Goal: Transaction & Acquisition: Purchase product/service

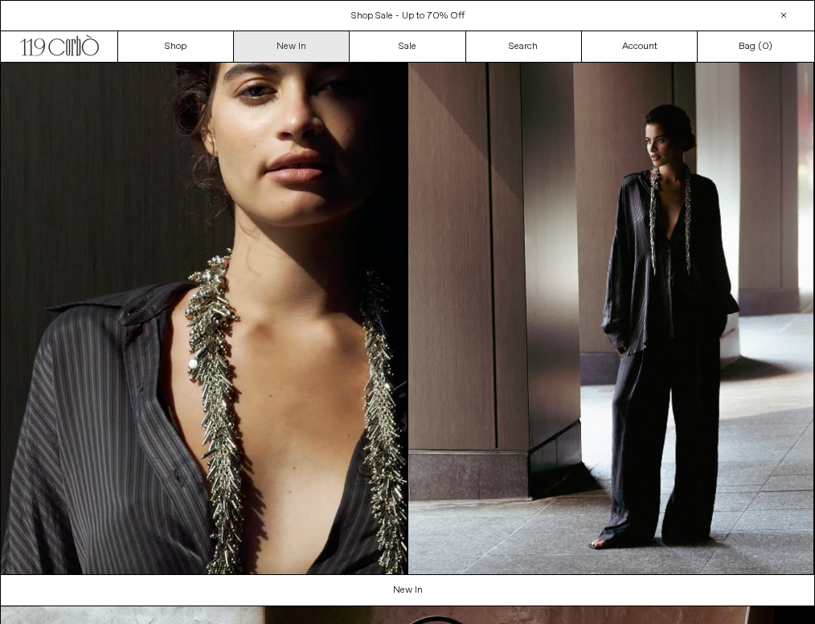
click at [293, 35] on div "Close dialog JOIN OUR MAILING LIST Subscribe to receive 10% off your first purc…" at bounding box center [407, 312] width 815 height 624
click at [293, 35] on link "New In" at bounding box center [292, 46] width 116 height 31
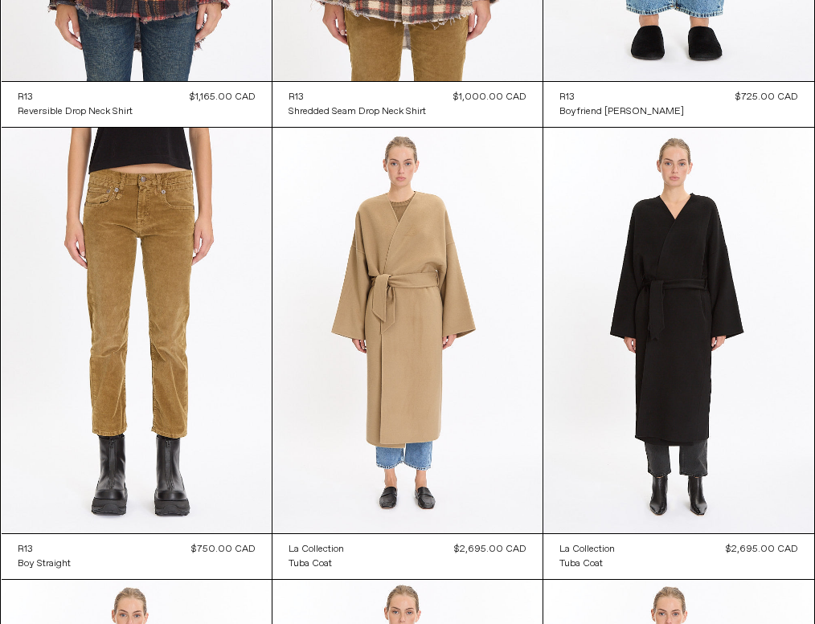
scroll to position [1759, 0]
